Goal: Information Seeking & Learning: Learn about a topic

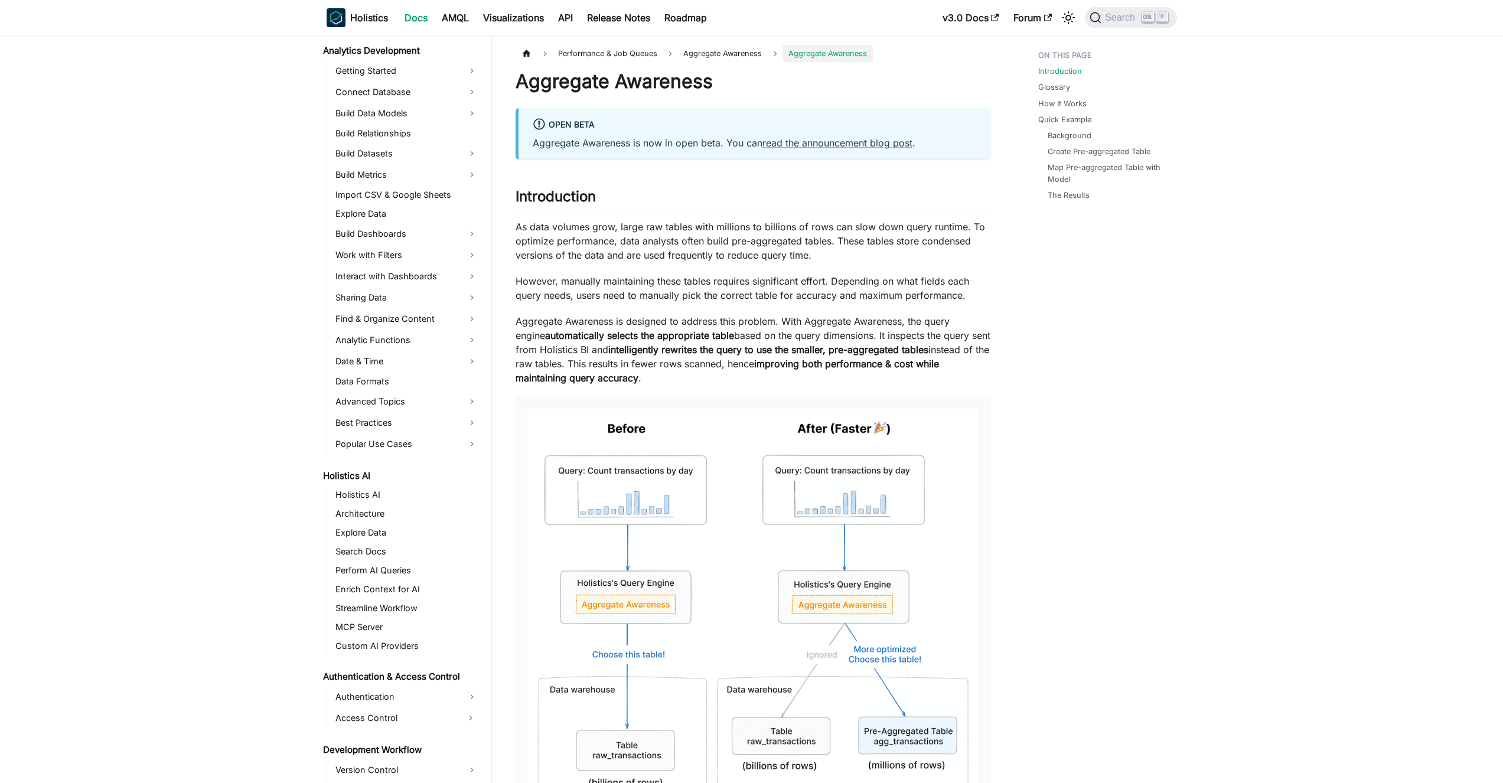
scroll to position [383, 0]
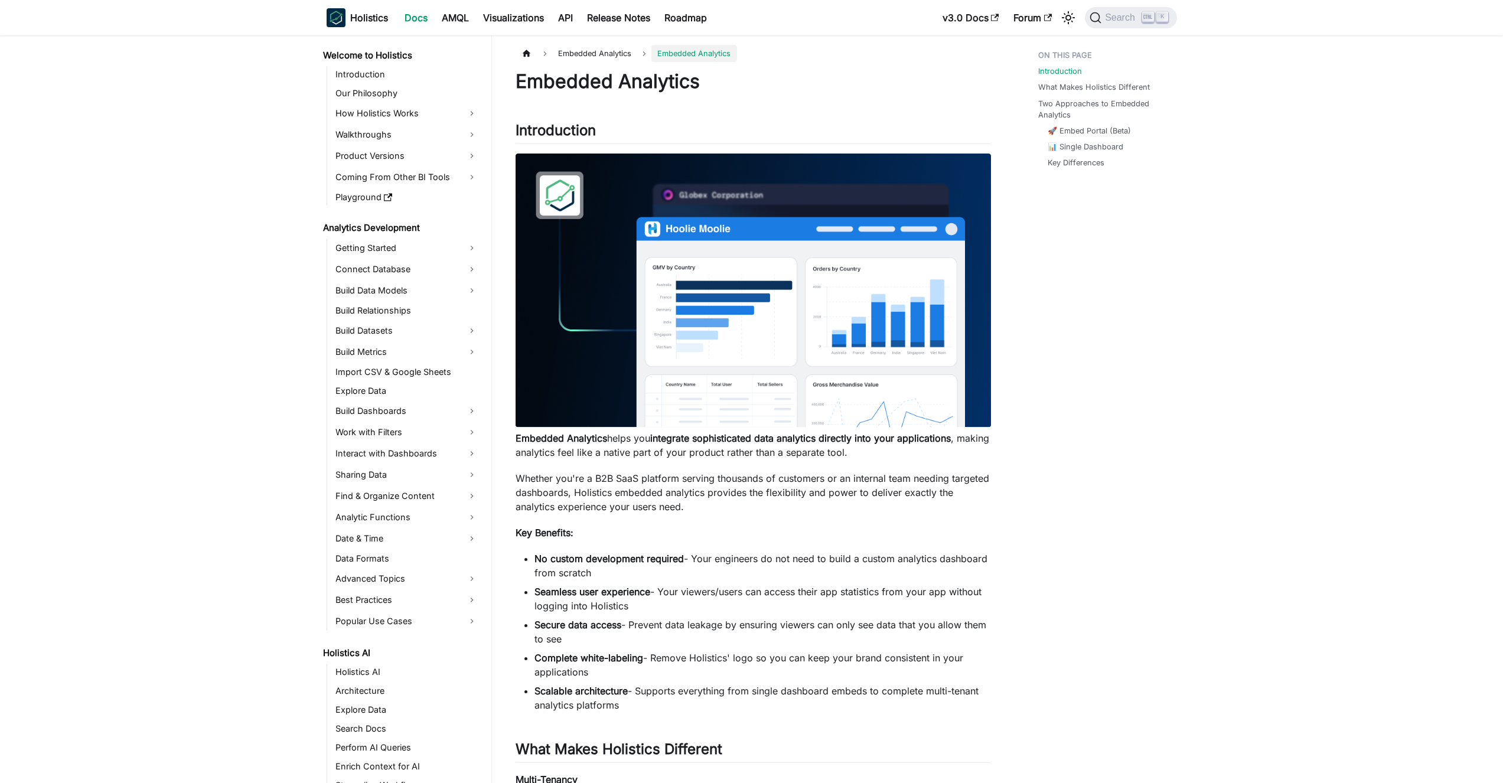
scroll to position [78, 0]
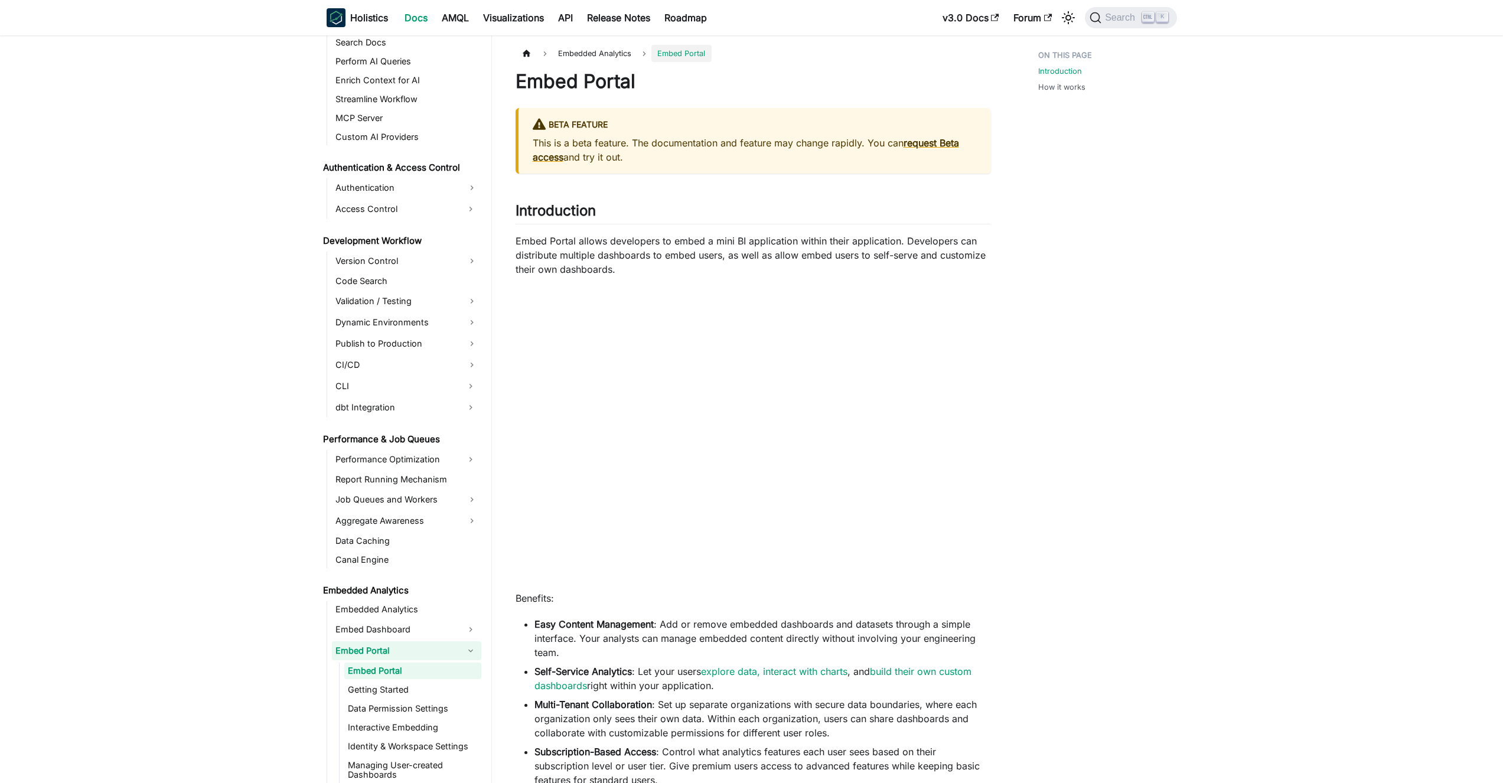
scroll to position [732, 0]
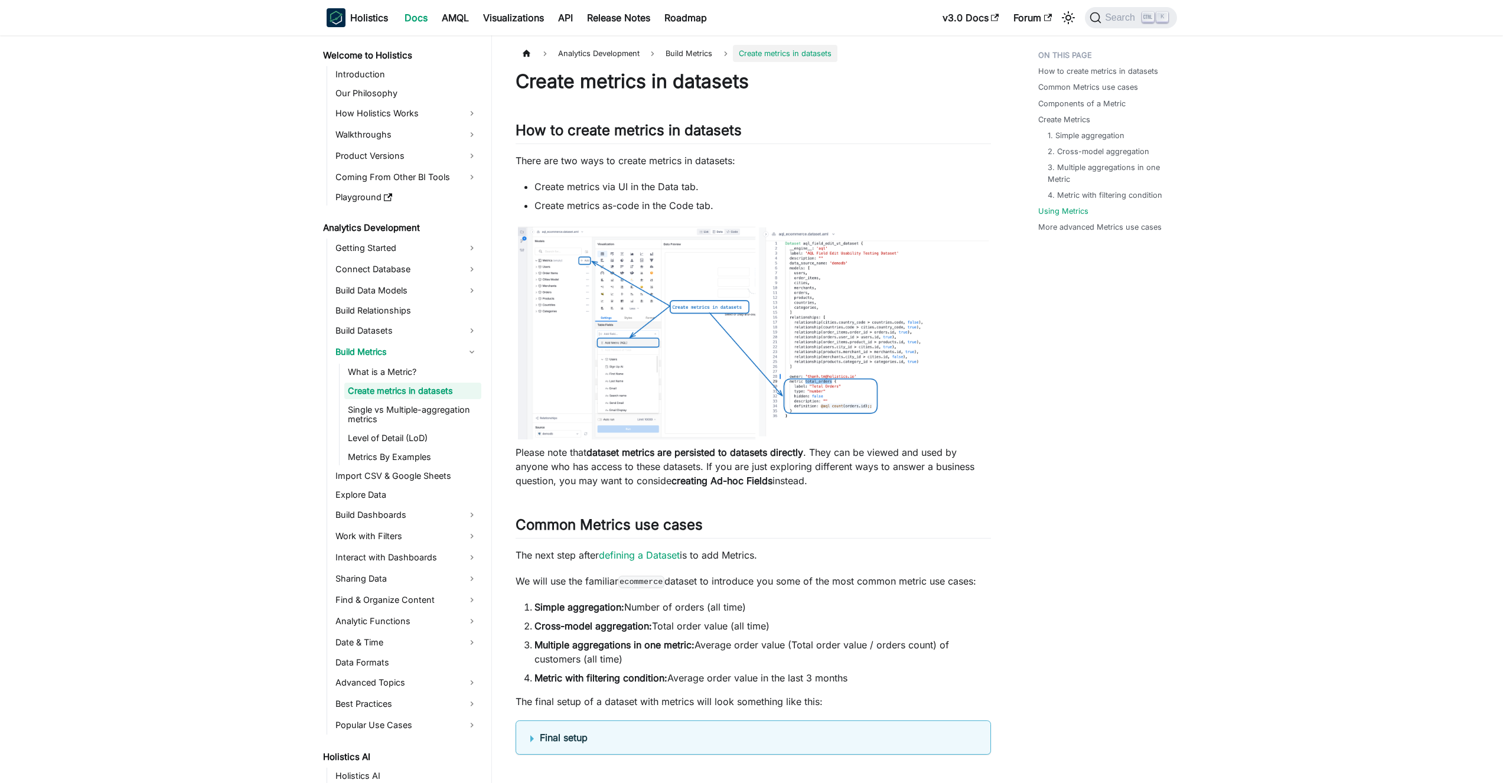
scroll to position [2930, 0]
